Goal: Find specific page/section: Find specific page/section

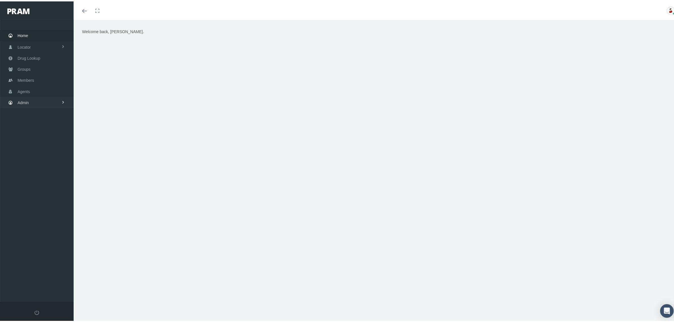
click at [44, 98] on link "Admin" at bounding box center [37, 101] width 74 height 11
click at [45, 133] on link "Claims" at bounding box center [37, 135] width 74 height 10
click at [42, 144] on span "PBM Invoices" at bounding box center [34, 146] width 24 height 10
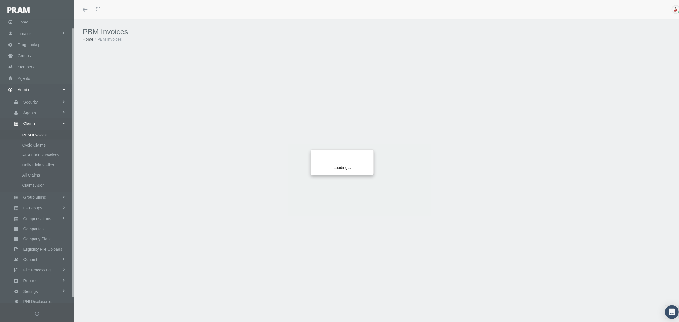
scroll to position [14, 0]
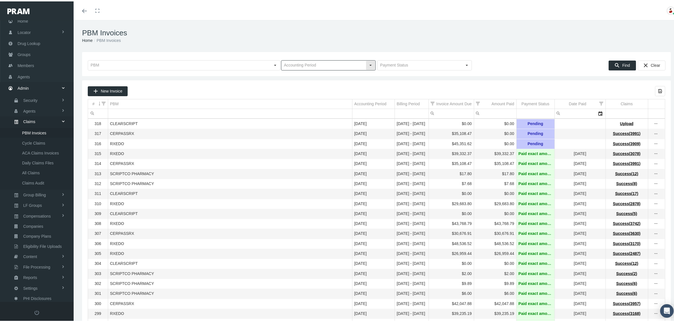
click at [366, 65] on div "Select" at bounding box center [370, 63] width 9 height 9
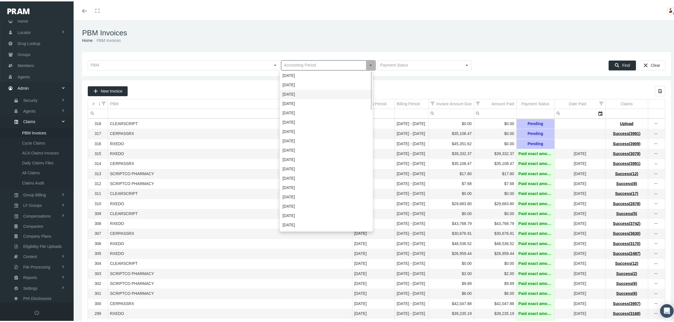
click at [336, 90] on div "[DATE]" at bounding box center [326, 92] width 93 height 9
type input "[DATE]"
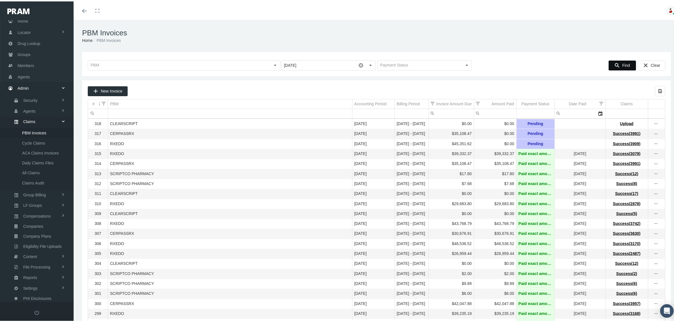
click at [614, 65] on icon "Find" at bounding box center [616, 63] width 5 height 5
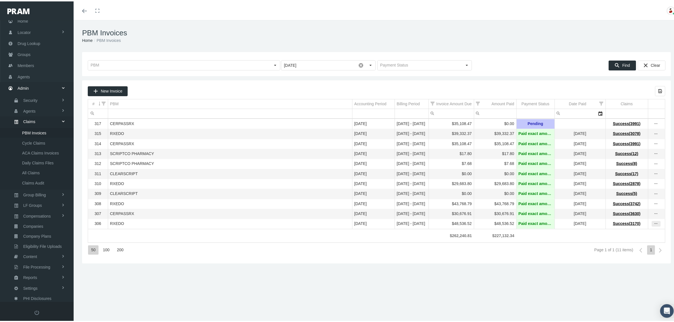
click at [654, 225] on icon "more" at bounding box center [656, 222] width 5 height 5
click at [639, 234] on div "View Invoice" at bounding box center [626, 238] width 55 height 12
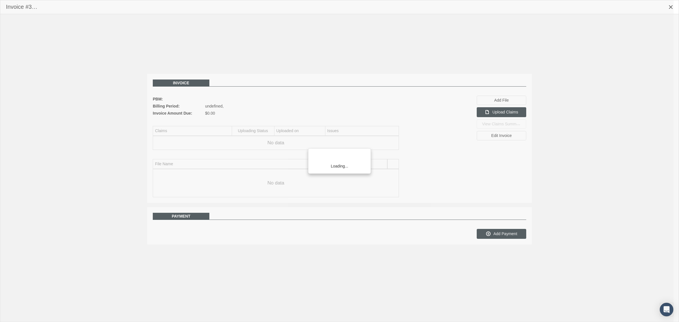
scroll to position [14, 0]
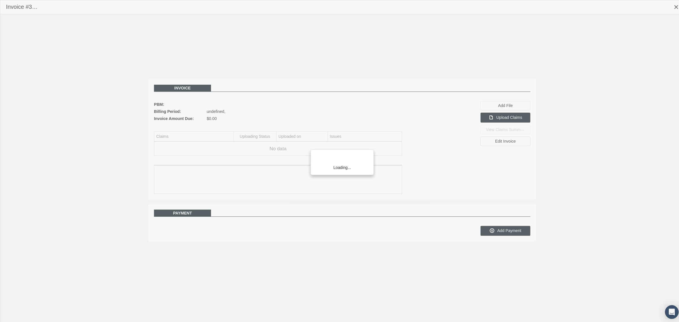
scroll to position [14, 0]
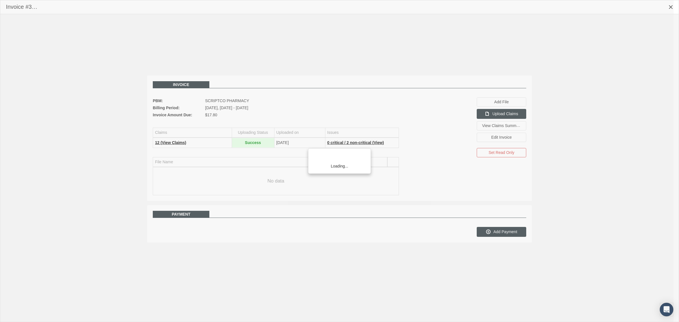
scroll to position [14, 0]
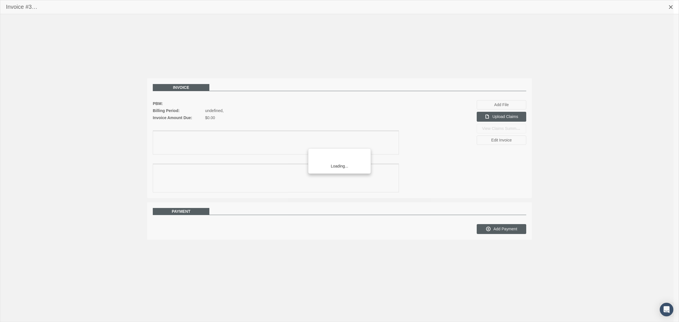
scroll to position [14, 0]
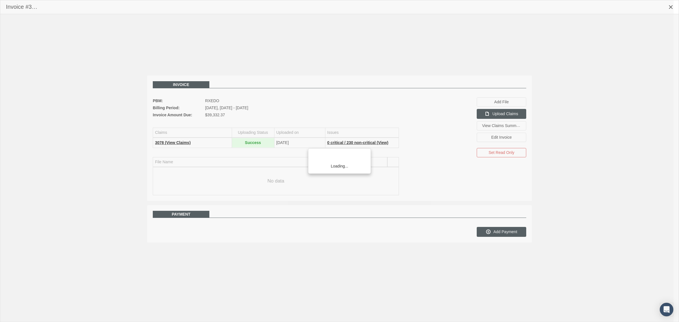
scroll to position [14, 0]
